Goal: Information Seeking & Learning: Learn about a topic

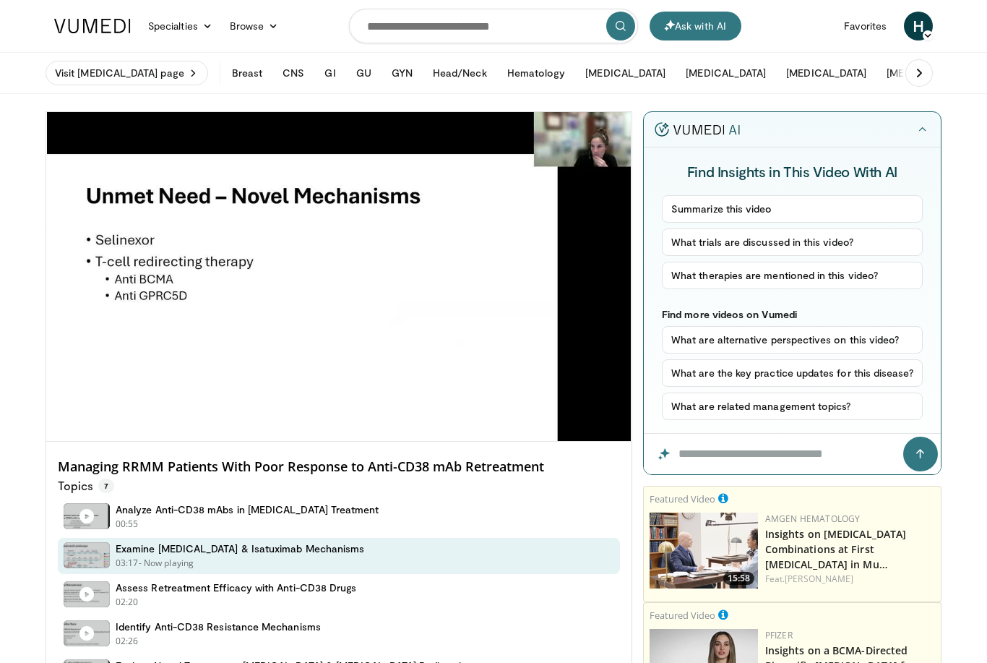
click at [339, 272] on icon "Video Player" at bounding box center [339, 276] width 40 height 40
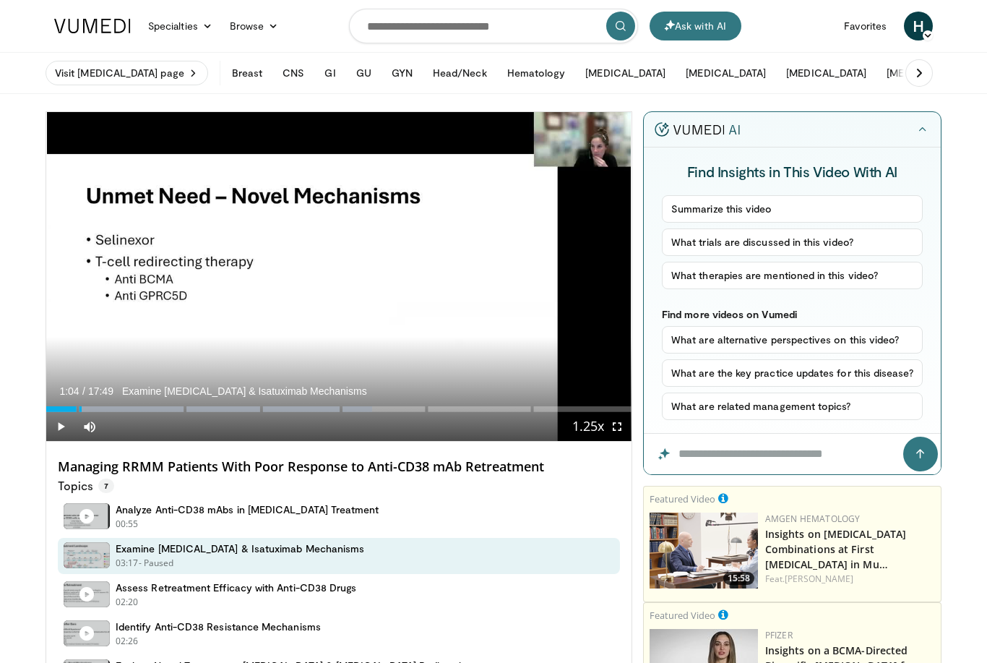
click at [972, 15] on header "Ask with AI Specialties Adult & Family Medicine Allergy, [MEDICAL_DATA], Immuno…" at bounding box center [493, 47] width 987 height 94
click at [341, 287] on icon "Video Player" at bounding box center [339, 276] width 40 height 40
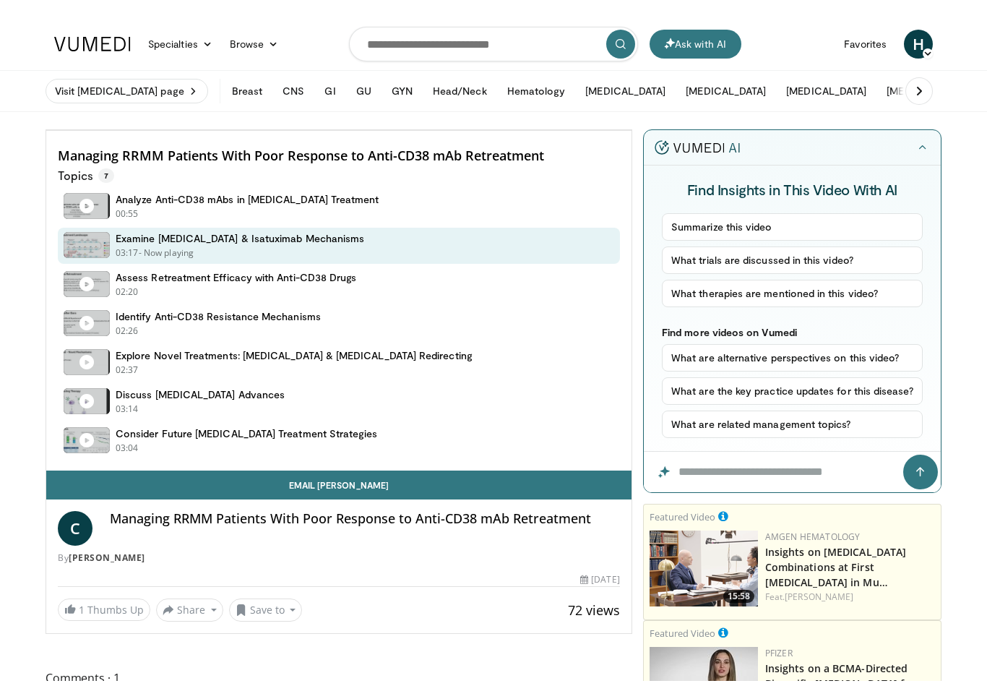
scroll to position [17, 0]
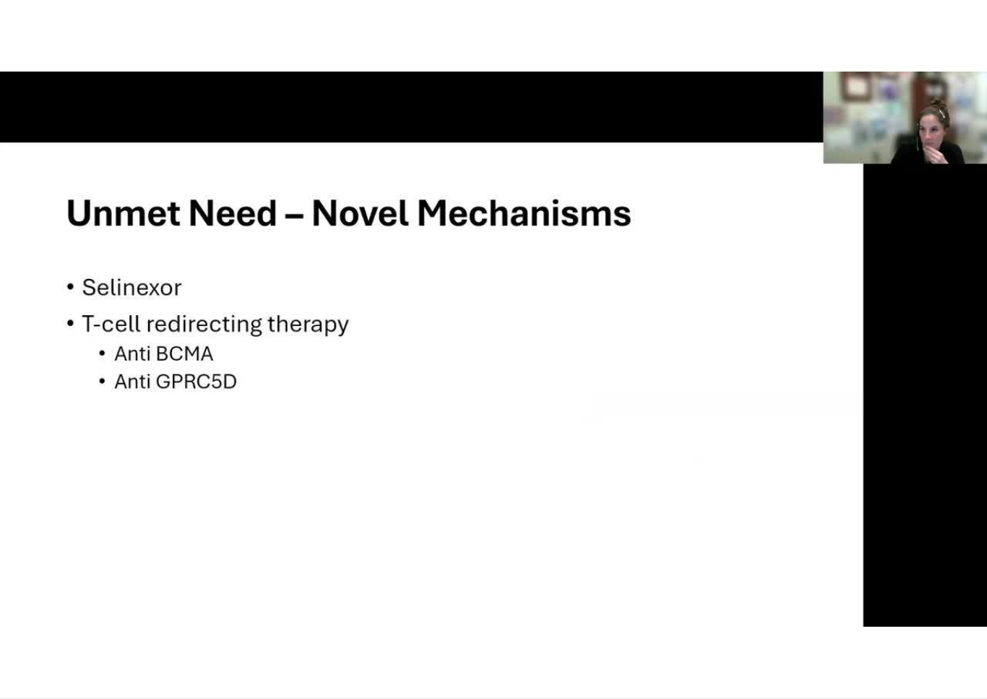
click at [192, 550] on div "10 seconds Tap to unmute" at bounding box center [493, 349] width 987 height 698
click at [928, 364] on div "10 seconds Tap to unmute" at bounding box center [493, 349] width 987 height 698
